Goal: Task Accomplishment & Management: Use online tool/utility

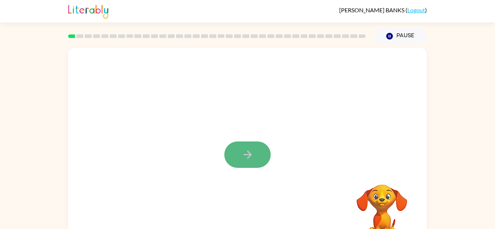
click at [256, 157] on button "button" at bounding box center [247, 155] width 46 height 26
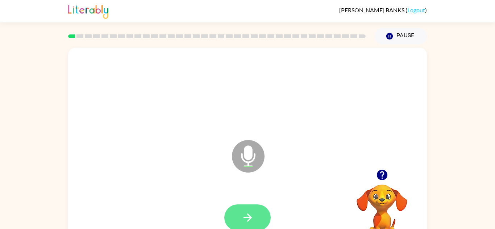
click at [241, 210] on button "button" at bounding box center [247, 218] width 46 height 26
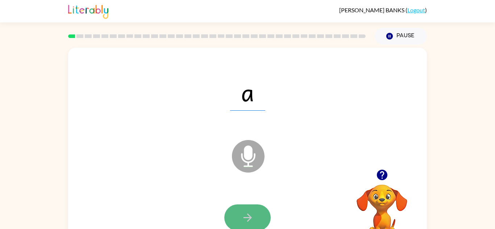
click at [267, 209] on button "button" at bounding box center [247, 218] width 46 height 26
click at [245, 215] on icon "button" at bounding box center [247, 218] width 13 height 13
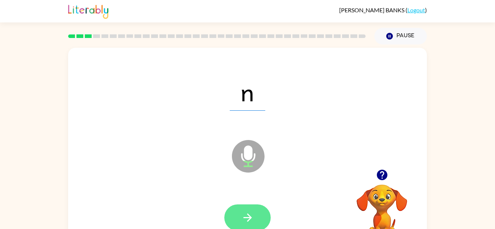
click at [238, 220] on button "button" at bounding box center [247, 218] width 46 height 26
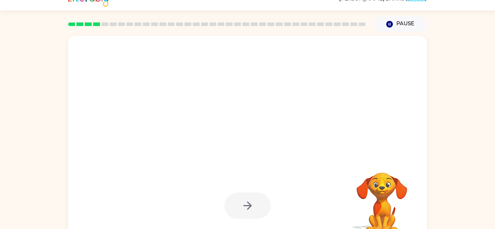
scroll to position [11, 0]
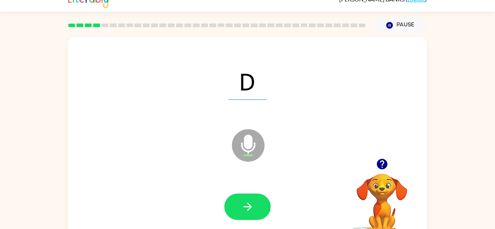
click at [240, 220] on div at bounding box center [247, 207] width 344 height 59
click at [239, 213] on button "button" at bounding box center [247, 207] width 46 height 26
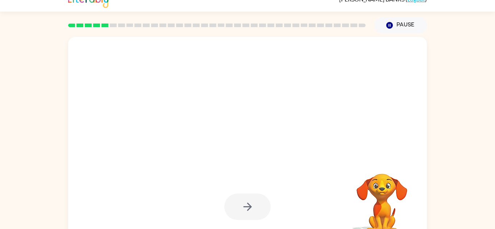
scroll to position [0, 0]
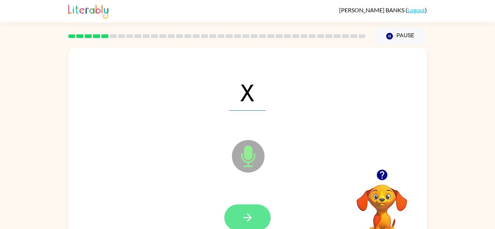
click at [249, 211] on button "button" at bounding box center [247, 218] width 46 height 26
click at [245, 216] on icon "button" at bounding box center [247, 218] width 13 height 13
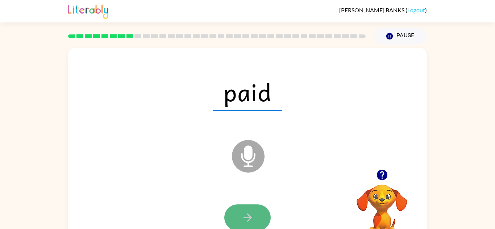
click at [242, 213] on icon "button" at bounding box center [247, 218] width 13 height 13
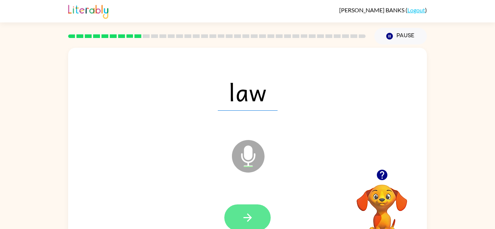
click at [255, 210] on button "button" at bounding box center [247, 218] width 46 height 26
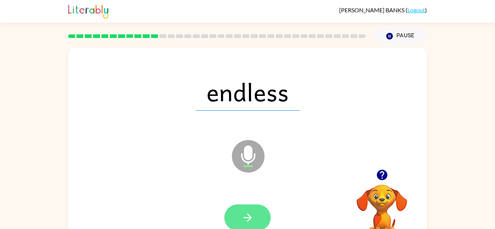
click at [240, 205] on button "button" at bounding box center [247, 218] width 46 height 26
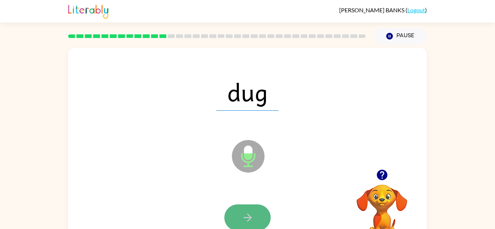
click at [247, 212] on icon "button" at bounding box center [247, 218] width 13 height 13
click at [250, 209] on button "button" at bounding box center [247, 218] width 46 height 26
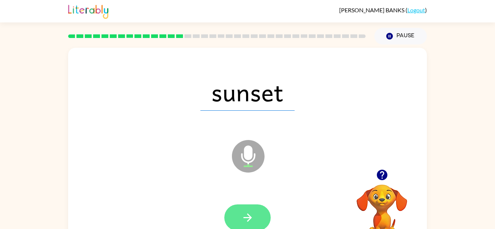
click at [258, 214] on button "button" at bounding box center [247, 218] width 46 height 26
click at [243, 209] on button "button" at bounding box center [247, 218] width 46 height 26
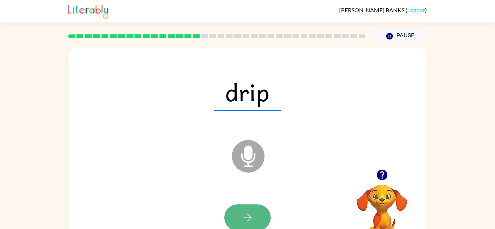
click at [269, 219] on button "button" at bounding box center [247, 218] width 46 height 26
click at [235, 224] on button "button" at bounding box center [247, 218] width 46 height 26
click at [233, 223] on button "button" at bounding box center [247, 218] width 46 height 26
click at [257, 226] on button "button" at bounding box center [247, 218] width 46 height 26
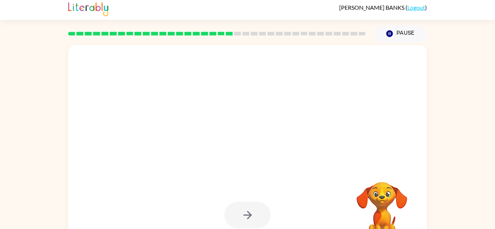
scroll to position [2, 0]
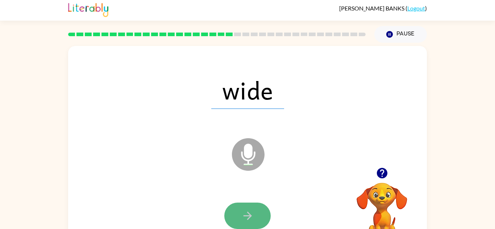
click at [241, 208] on button "button" at bounding box center [247, 216] width 46 height 26
click at [236, 210] on button "button" at bounding box center [247, 216] width 46 height 26
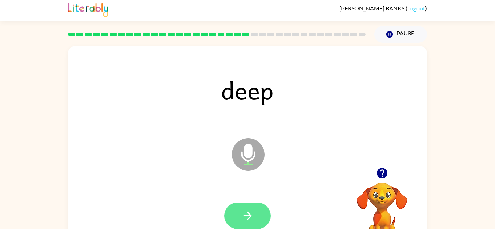
click at [228, 215] on button "button" at bounding box center [247, 216] width 46 height 26
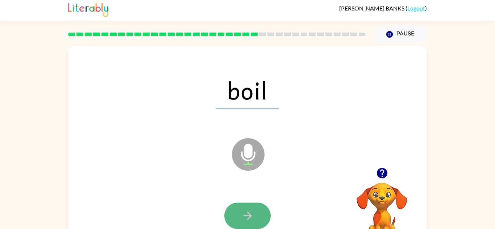
click at [240, 207] on button "button" at bounding box center [247, 216] width 46 height 26
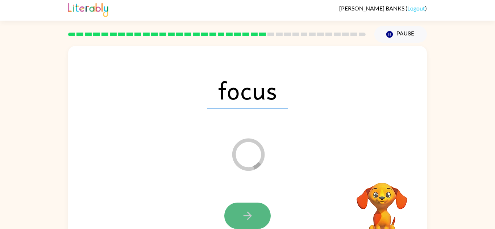
click at [254, 212] on button "button" at bounding box center [247, 216] width 46 height 26
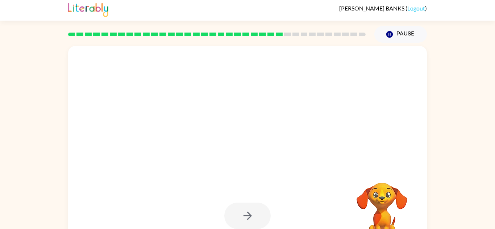
click at [255, 204] on div at bounding box center [247, 216] width 46 height 26
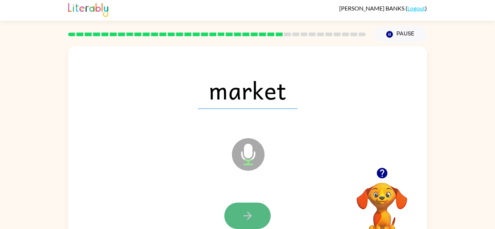
click at [233, 224] on button "button" at bounding box center [247, 216] width 46 height 26
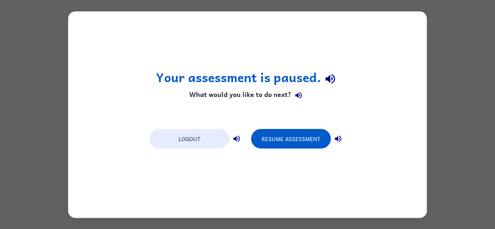
scroll to position [0, 0]
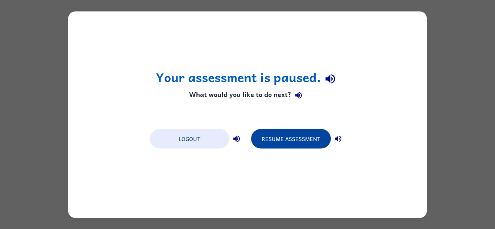
click at [272, 140] on button "Resume Assessment" at bounding box center [291, 139] width 80 height 20
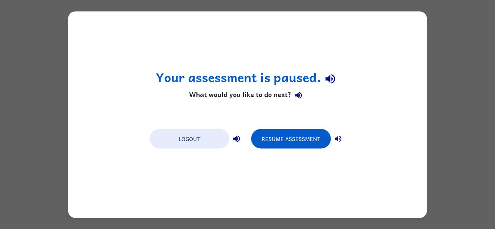
click at [278, 136] on button "Resume Assessment" at bounding box center [291, 139] width 80 height 20
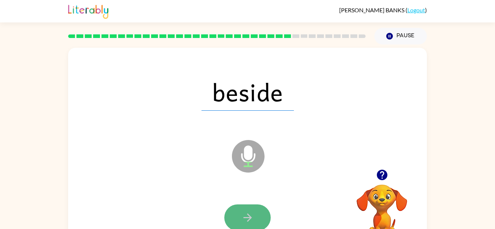
click at [251, 207] on button "button" at bounding box center [247, 218] width 46 height 26
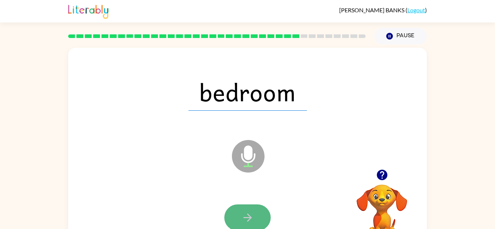
click at [233, 223] on button "button" at bounding box center [247, 218] width 46 height 26
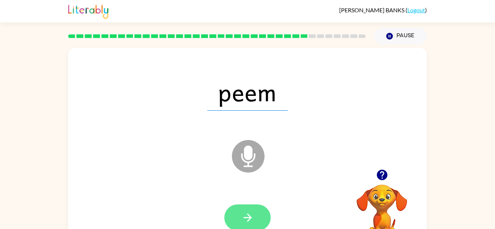
click at [250, 213] on icon "button" at bounding box center [247, 218] width 13 height 13
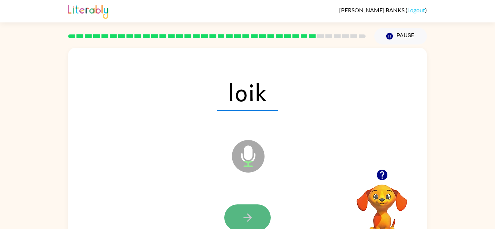
click at [257, 207] on button "button" at bounding box center [247, 218] width 46 height 26
click at [245, 212] on icon "button" at bounding box center [247, 218] width 13 height 13
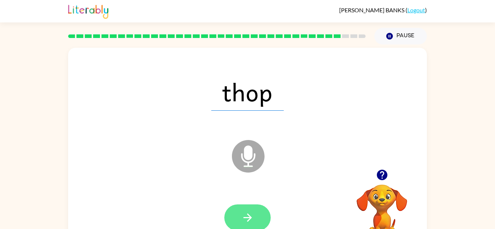
click at [251, 227] on button "button" at bounding box center [247, 218] width 46 height 26
click at [249, 215] on icon "button" at bounding box center [247, 218] width 13 height 13
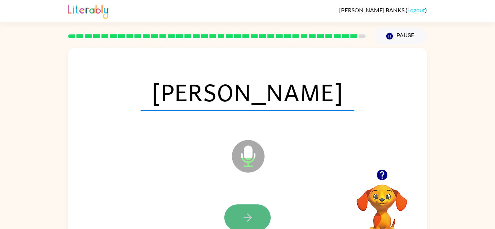
click at [252, 225] on button "button" at bounding box center [247, 218] width 46 height 26
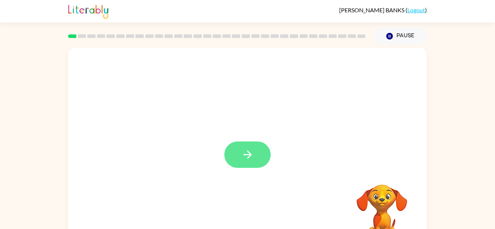
click at [238, 155] on button "button" at bounding box center [247, 155] width 46 height 26
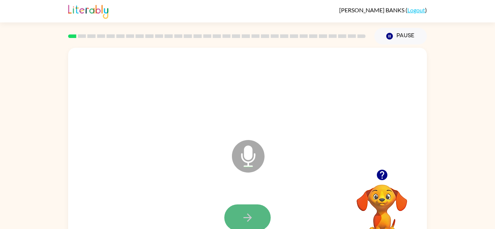
click at [243, 216] on icon "button" at bounding box center [247, 218] width 13 height 13
click at [244, 223] on icon "button" at bounding box center [247, 218] width 13 height 13
click at [243, 219] on icon "button" at bounding box center [247, 218] width 13 height 13
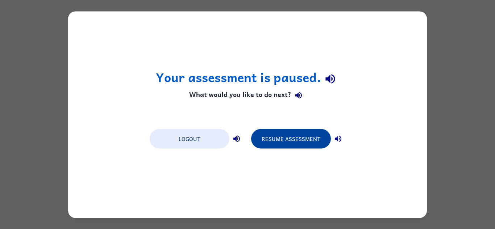
click at [283, 129] on button "Resume Assessment" at bounding box center [291, 139] width 80 height 20
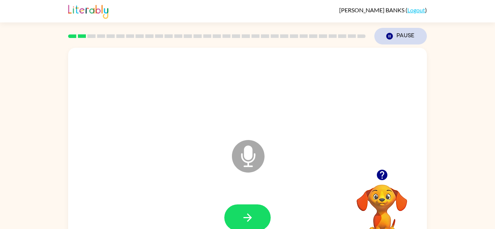
click at [393, 36] on icon "Pause" at bounding box center [390, 36] width 8 height 8
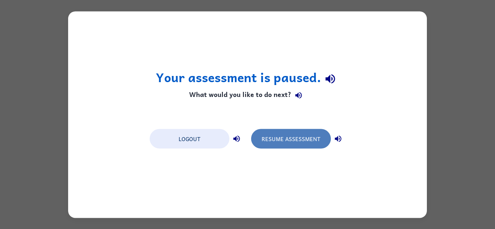
click at [302, 137] on button "Resume Assessment" at bounding box center [291, 139] width 80 height 20
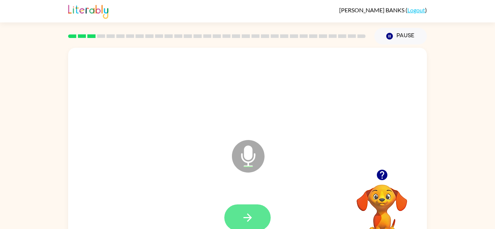
click at [244, 205] on button "button" at bounding box center [247, 218] width 46 height 26
click at [243, 210] on button "button" at bounding box center [247, 218] width 46 height 26
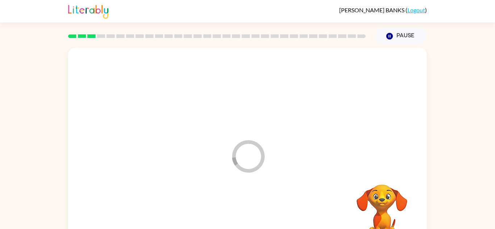
click at [243, 210] on div at bounding box center [247, 217] width 344 height 59
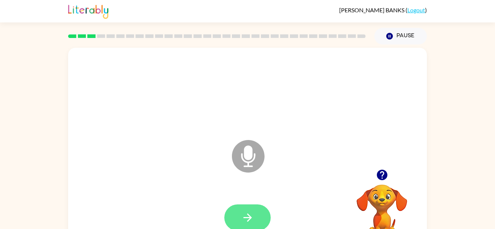
click at [249, 221] on icon "button" at bounding box center [247, 218] width 13 height 13
click at [235, 219] on button "button" at bounding box center [247, 218] width 46 height 26
click at [239, 222] on button "button" at bounding box center [247, 218] width 46 height 26
click at [248, 220] on icon "button" at bounding box center [247, 218] width 8 height 8
click at [252, 223] on icon "button" at bounding box center [247, 218] width 13 height 13
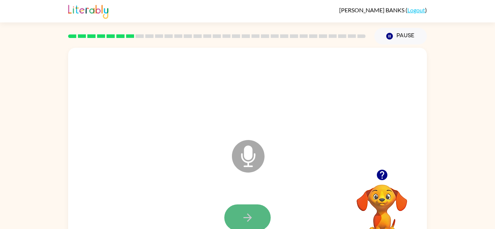
click at [250, 224] on icon "button" at bounding box center [247, 218] width 13 height 13
click at [247, 224] on icon "button" at bounding box center [247, 218] width 13 height 13
click at [246, 228] on button "button" at bounding box center [247, 218] width 46 height 26
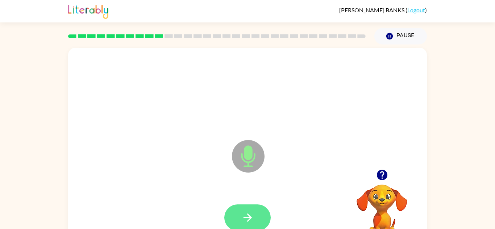
click at [246, 221] on icon "button" at bounding box center [247, 218] width 13 height 13
click at [247, 224] on icon "button" at bounding box center [247, 218] width 13 height 13
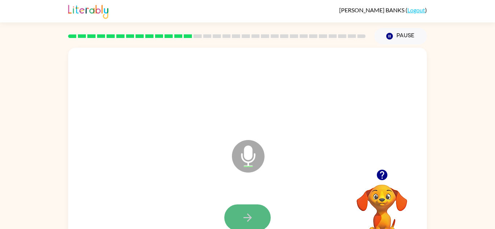
click at [236, 215] on button "button" at bounding box center [247, 218] width 46 height 26
click at [243, 212] on icon "button" at bounding box center [247, 218] width 13 height 13
click at [234, 225] on button "button" at bounding box center [247, 218] width 46 height 26
click at [233, 226] on button "button" at bounding box center [247, 218] width 46 height 26
click at [380, 194] on video "Your browser must support playing .mp4 files to use Literably. Please try using…" at bounding box center [382, 210] width 72 height 72
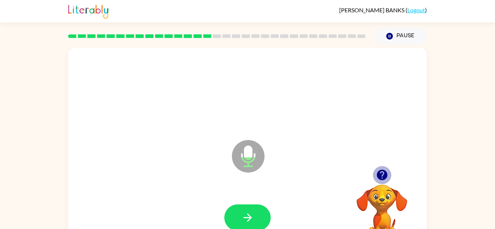
click at [380, 174] on icon "button" at bounding box center [381, 175] width 11 height 11
click at [379, 174] on icon "button" at bounding box center [381, 175] width 11 height 11
click at [379, 175] on icon "button" at bounding box center [381, 175] width 11 height 11
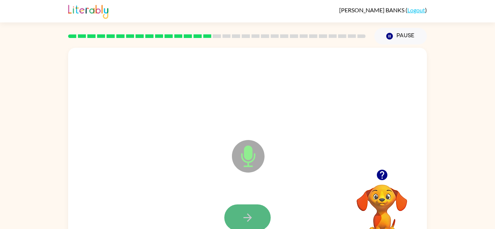
click at [257, 212] on button "button" at bounding box center [247, 218] width 46 height 26
click at [258, 212] on button "button" at bounding box center [247, 218] width 46 height 26
click at [257, 212] on button "button" at bounding box center [247, 218] width 46 height 26
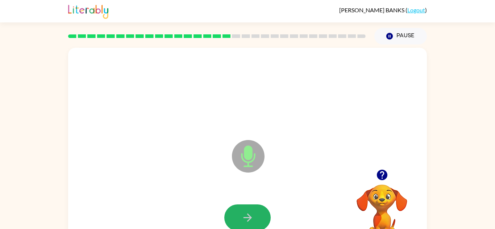
click at [257, 212] on button "button" at bounding box center [247, 218] width 46 height 26
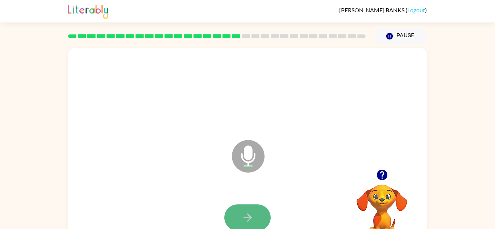
click at [242, 209] on button "button" at bounding box center [247, 218] width 46 height 26
click at [238, 207] on button "button" at bounding box center [247, 218] width 46 height 26
click at [232, 220] on button "button" at bounding box center [247, 218] width 46 height 26
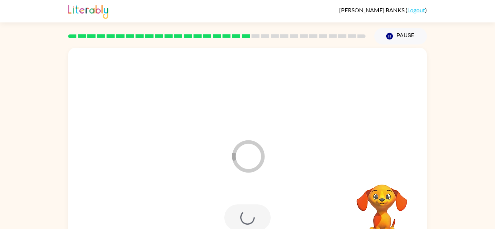
click at [232, 220] on div at bounding box center [247, 218] width 46 height 26
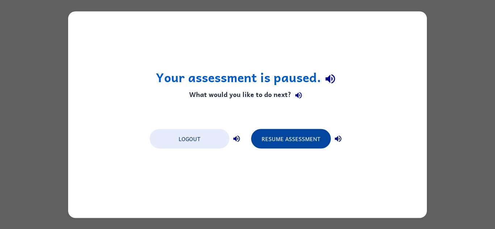
click at [286, 144] on button "Resume Assessment" at bounding box center [291, 139] width 80 height 20
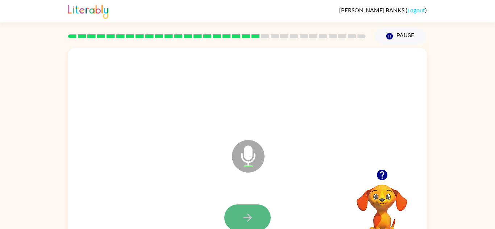
click at [243, 222] on icon "button" at bounding box center [247, 218] width 13 height 13
click at [311, 126] on div "Microphone The Microphone is here when it is your turn to talk" at bounding box center [229, 138] width 309 height 26
click at [254, 222] on button "button" at bounding box center [247, 218] width 46 height 26
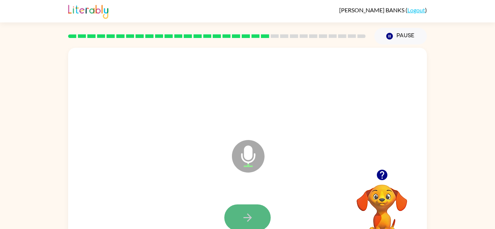
click at [254, 222] on button "button" at bounding box center [247, 218] width 46 height 26
click at [255, 222] on button "button" at bounding box center [247, 218] width 46 height 26
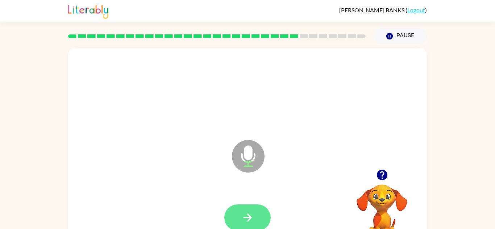
click at [255, 220] on button "button" at bounding box center [247, 218] width 46 height 26
click at [258, 221] on button "button" at bounding box center [247, 218] width 46 height 26
click at [260, 225] on button "button" at bounding box center [247, 218] width 46 height 26
click at [258, 217] on button "button" at bounding box center [247, 218] width 46 height 26
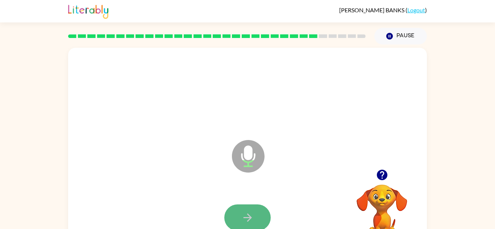
click at [259, 220] on button "button" at bounding box center [247, 218] width 46 height 26
click at [261, 220] on button "button" at bounding box center [247, 218] width 46 height 26
click at [260, 222] on button "button" at bounding box center [247, 218] width 46 height 26
click at [263, 222] on button "button" at bounding box center [247, 218] width 46 height 26
click at [265, 221] on button "button" at bounding box center [247, 218] width 46 height 26
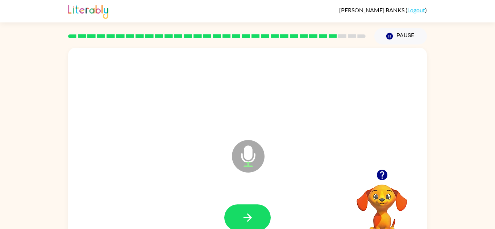
click at [271, 217] on div at bounding box center [247, 217] width 344 height 59
click at [233, 227] on button "button" at bounding box center [247, 218] width 46 height 26
click at [238, 220] on button "button" at bounding box center [247, 218] width 46 height 26
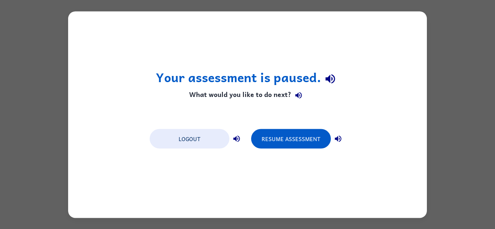
click at [268, 134] on button "Resume Assessment" at bounding box center [291, 139] width 80 height 20
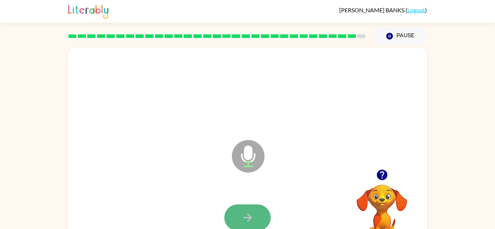
click at [260, 211] on button "button" at bounding box center [247, 218] width 46 height 26
click at [246, 215] on icon "button" at bounding box center [247, 218] width 13 height 13
